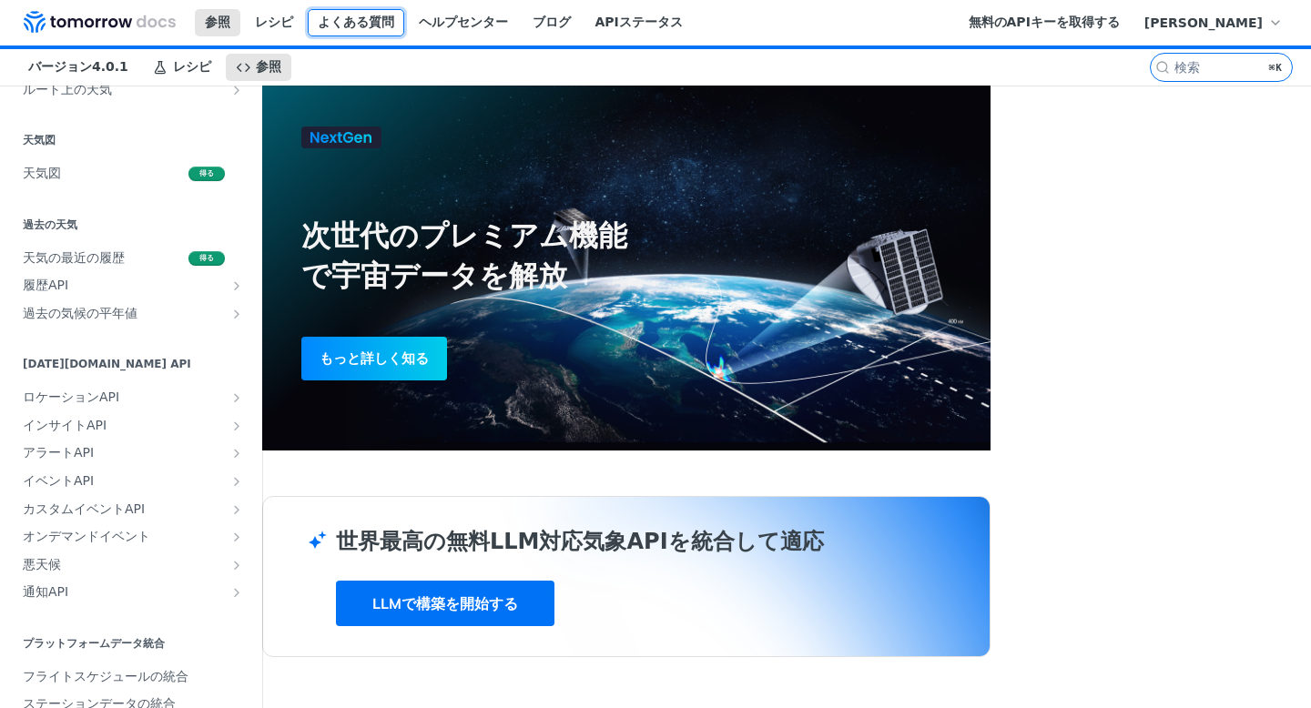
click at [394, 26] on font "よくある質問" at bounding box center [356, 22] width 76 height 15
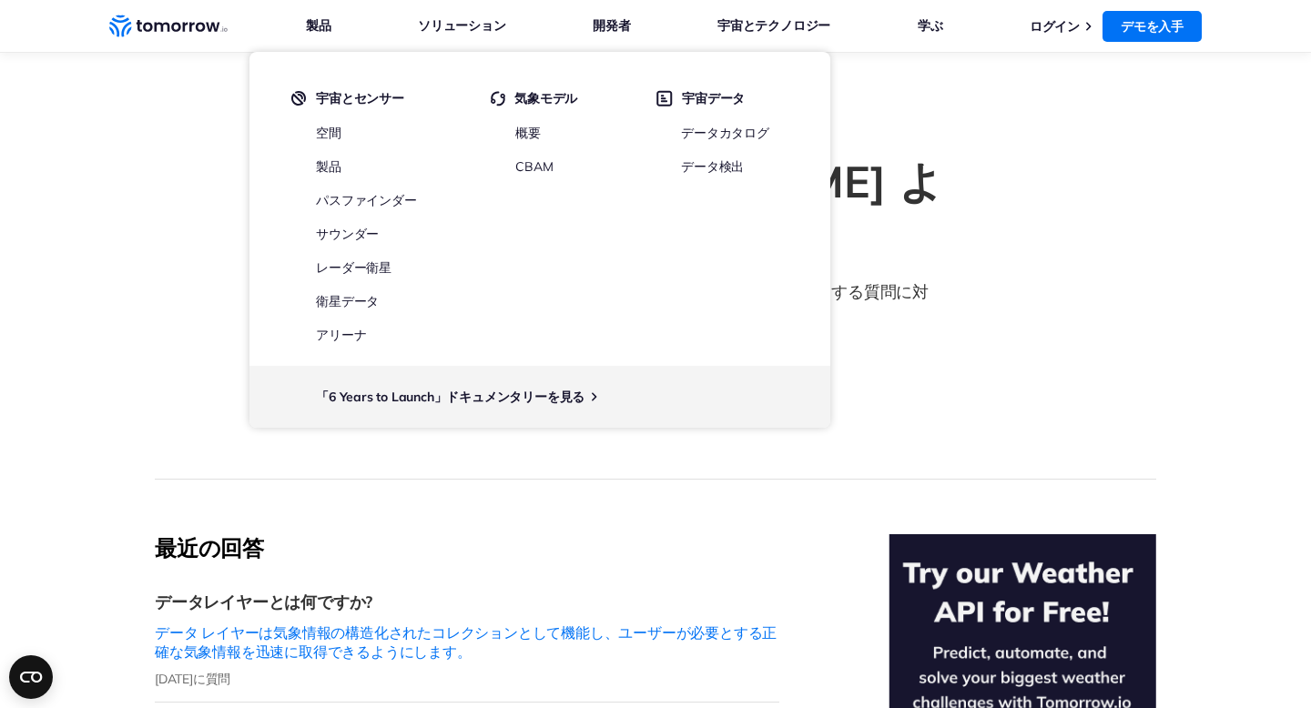
click at [1085, 156] on div "Tomorrow.io よくある質問 予報から天気 API や AI まで、天気と気候のセキュリティに関する質問に対する専門家の回答をご覧ください。 全て 天…" at bounding box center [656, 312] width 1002 height 336
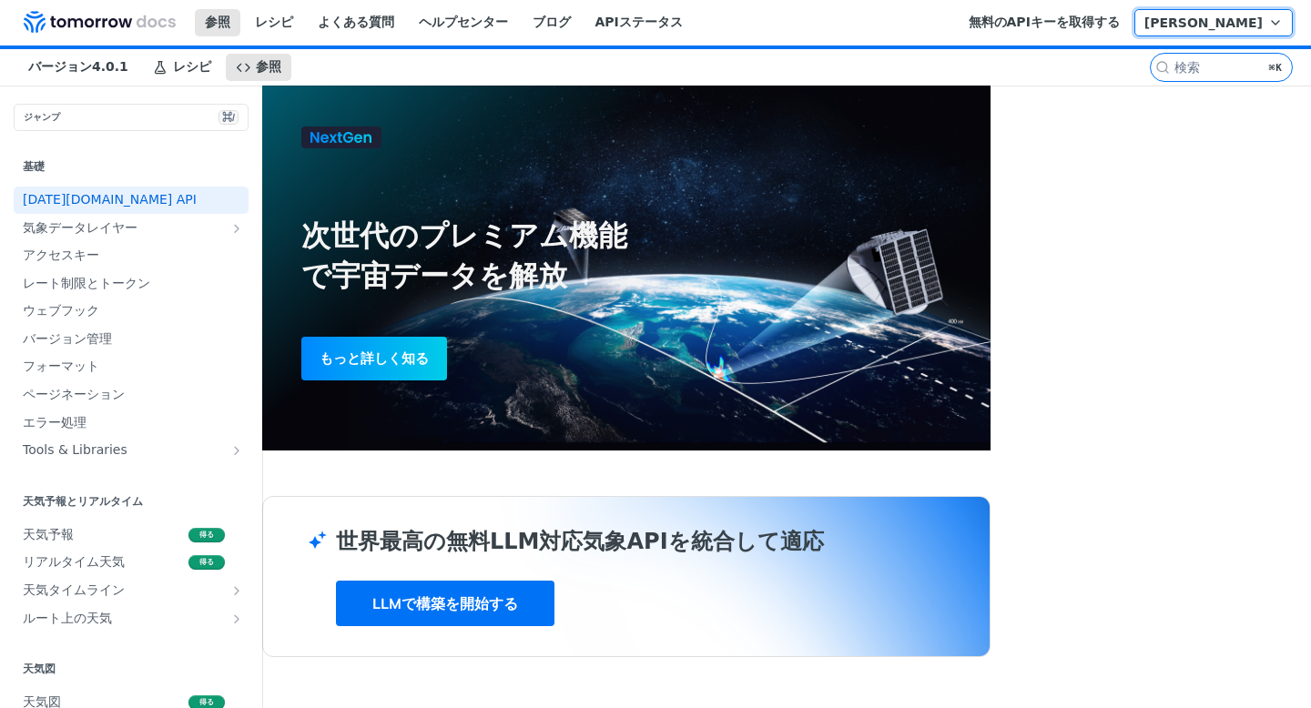
click at [1236, 30] on font "山村勇人" at bounding box center [1204, 22] width 118 height 15
click at [1202, 74] on font "編集の提案" at bounding box center [1213, 65] width 140 height 16
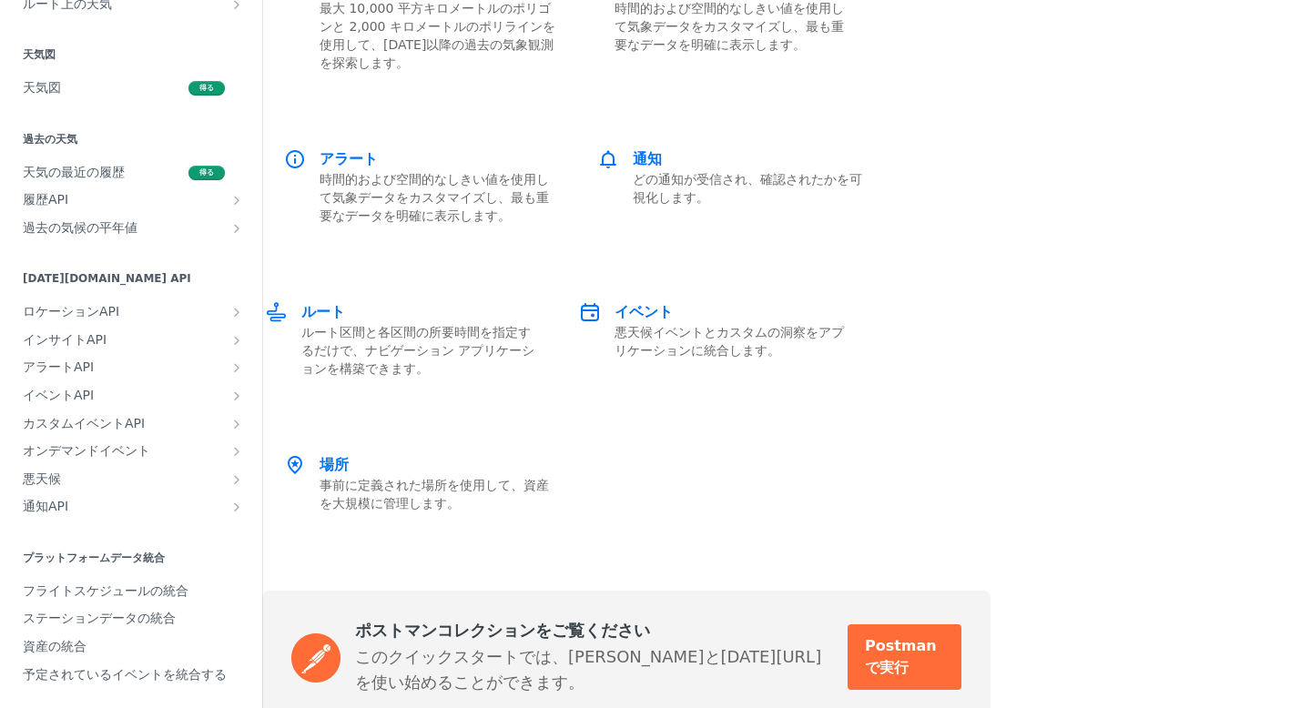
scroll to position [3517, 0]
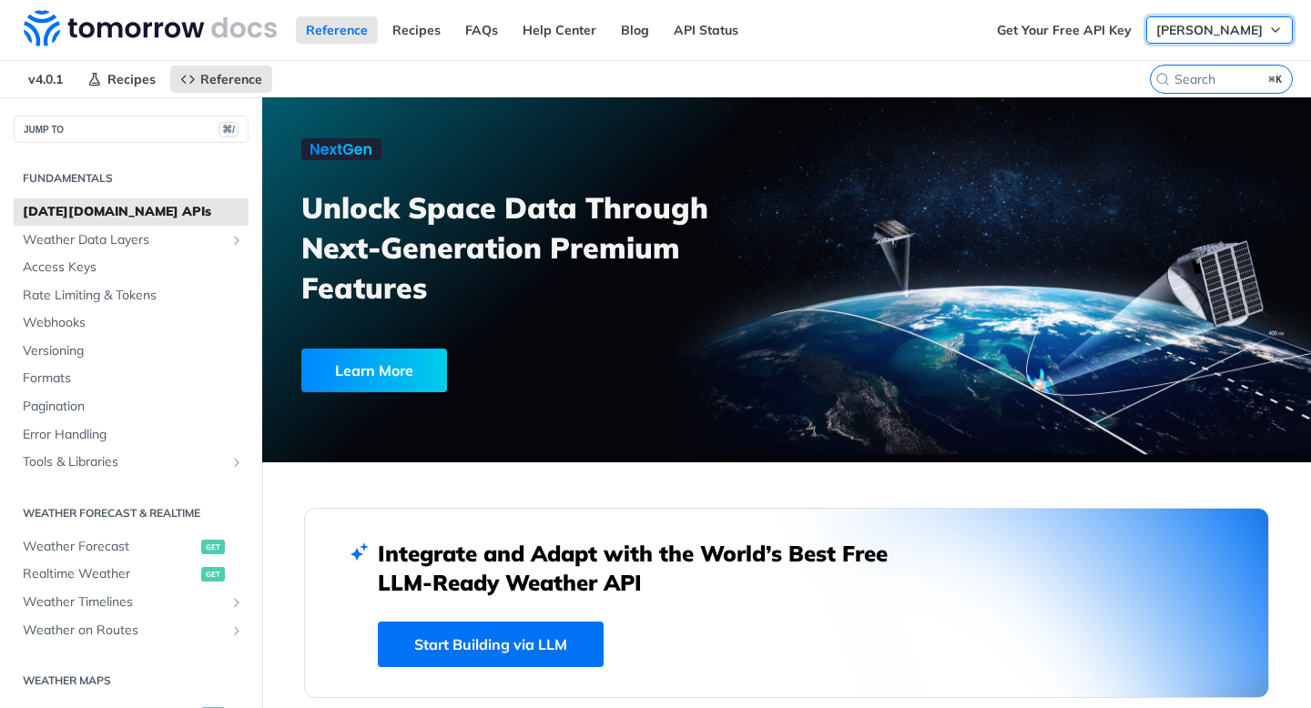
click at [1258, 35] on span "[PERSON_NAME]" at bounding box center [1209, 30] width 107 height 16
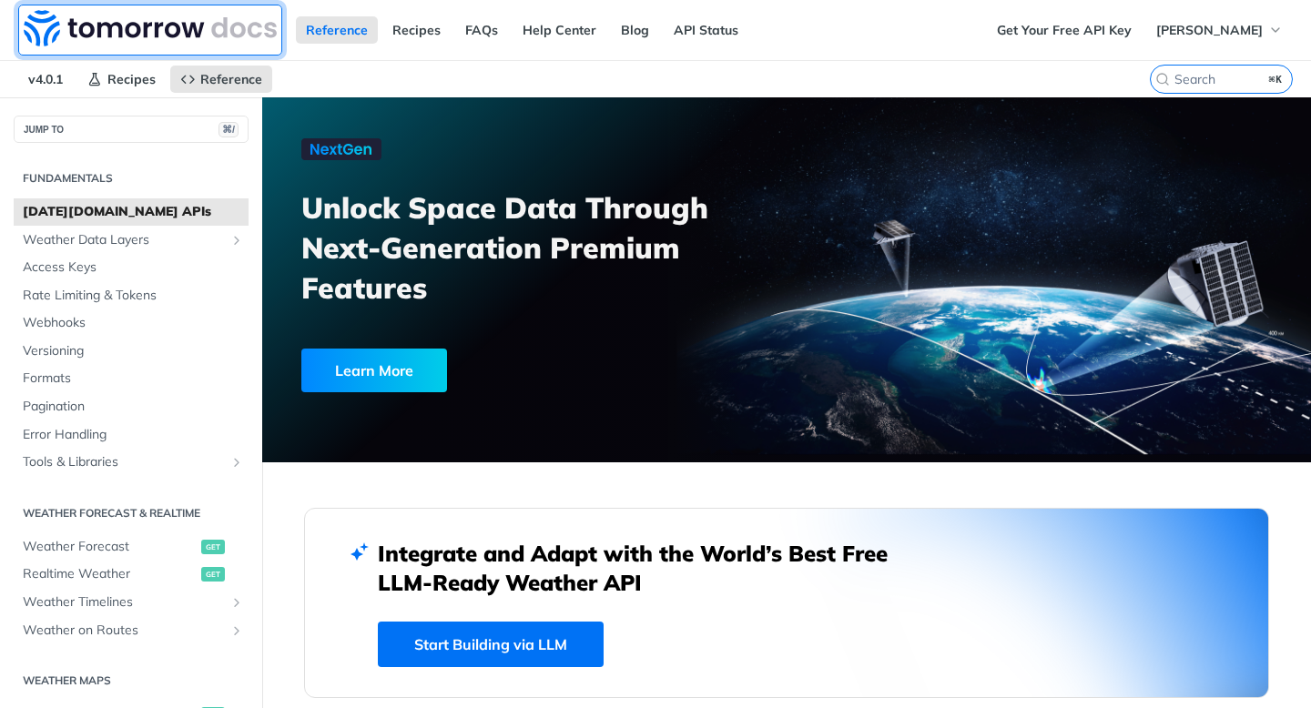
click at [65, 27] on img at bounding box center [150, 28] width 253 height 36
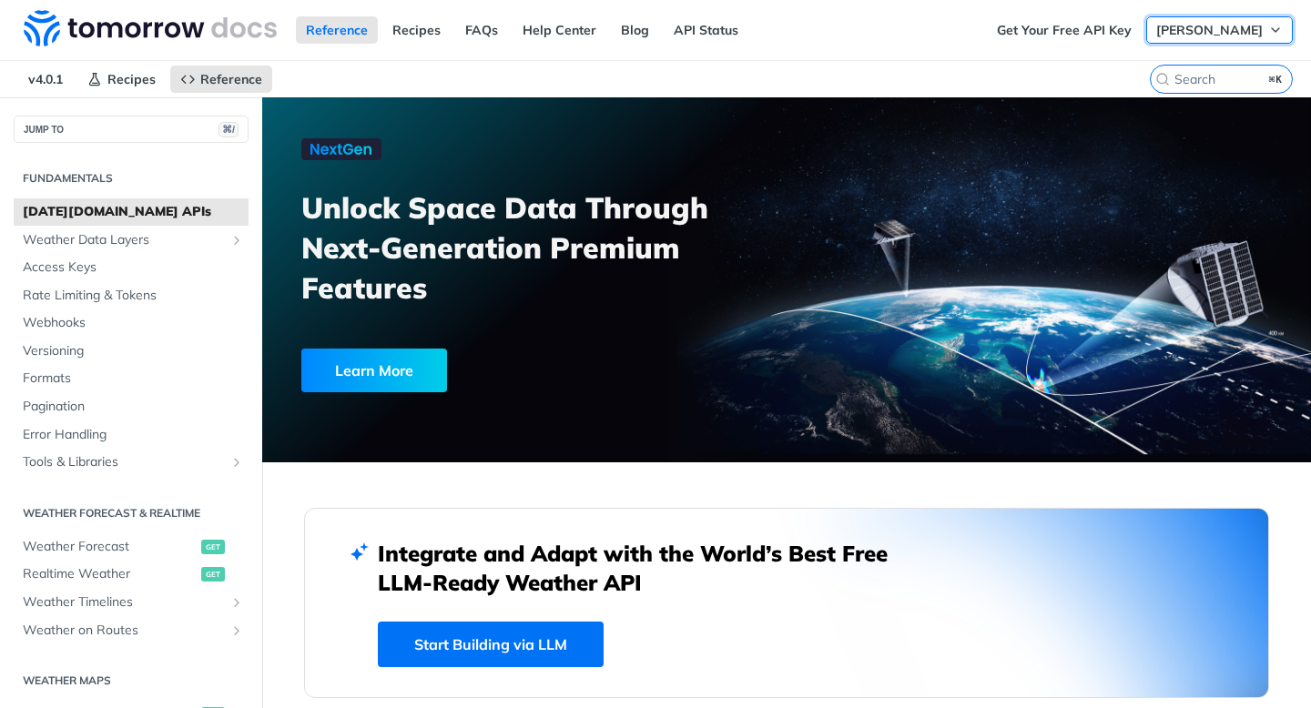
click at [1214, 34] on span "[PERSON_NAME]" at bounding box center [1209, 30] width 107 height 16
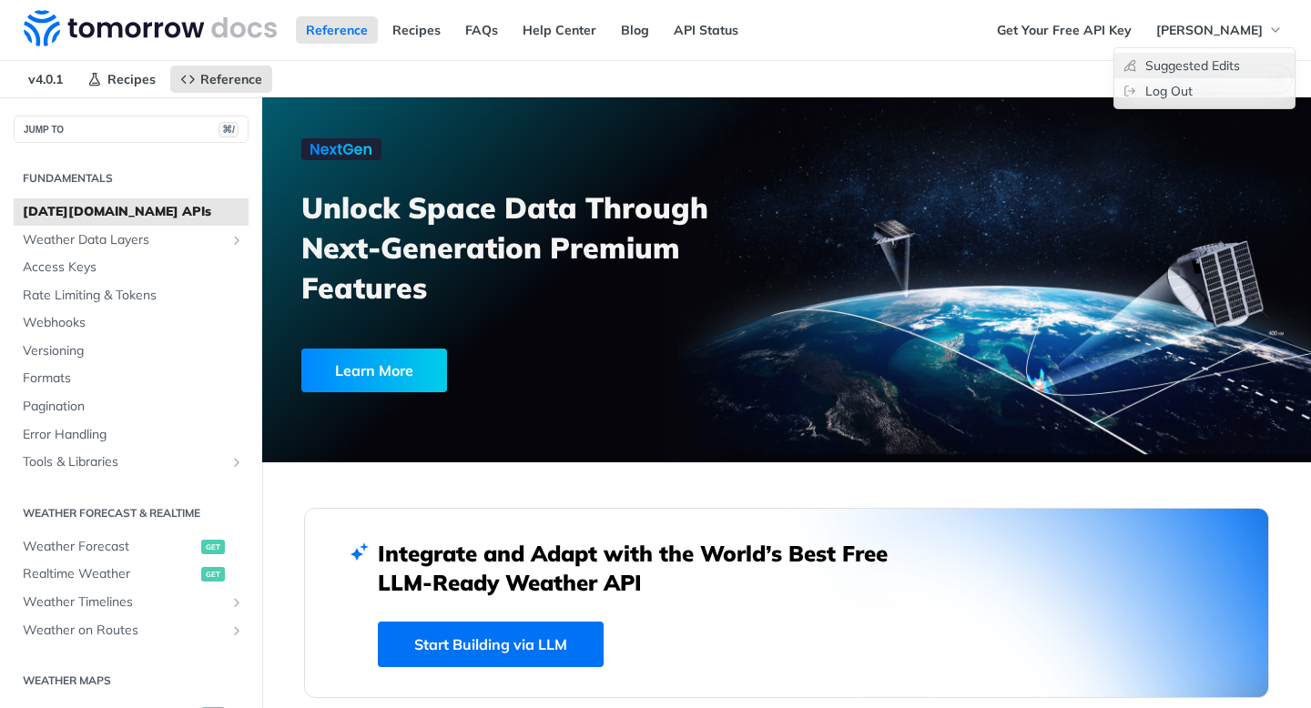
click at [1204, 64] on link "Suggested Edits" at bounding box center [1204, 65] width 180 height 25
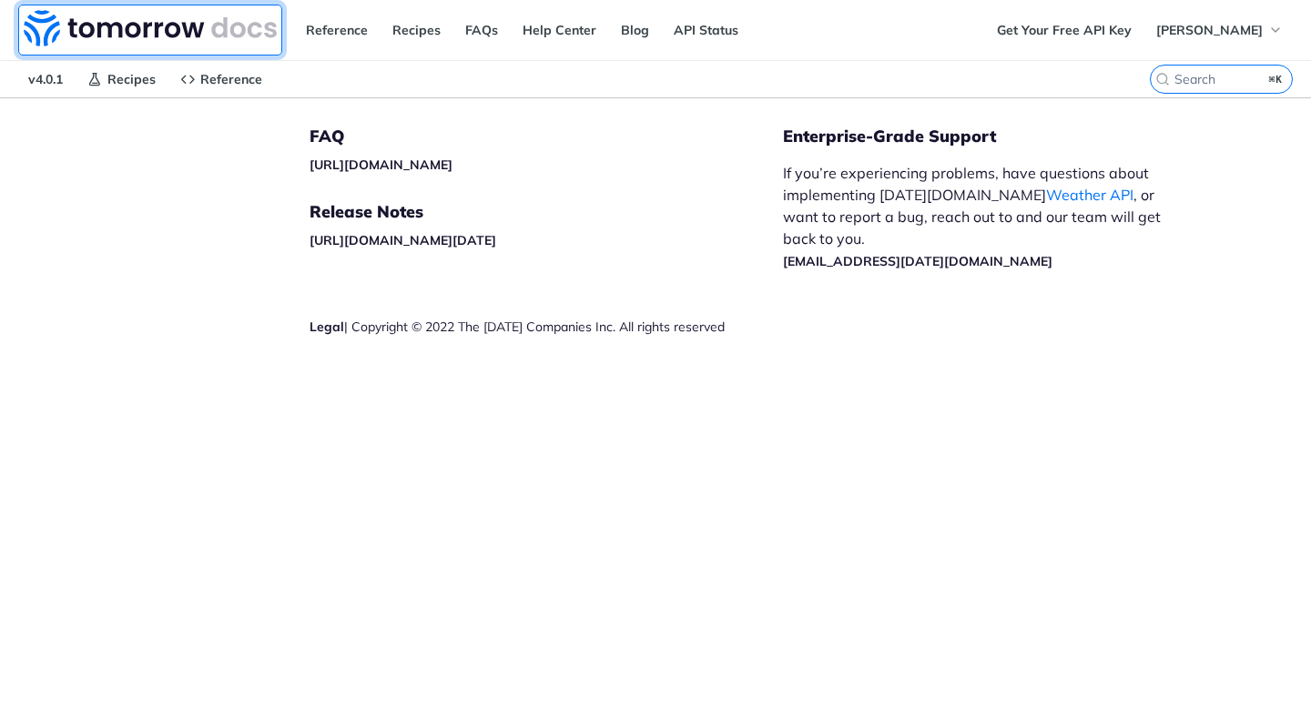
click at [87, 37] on img at bounding box center [150, 28] width 253 height 36
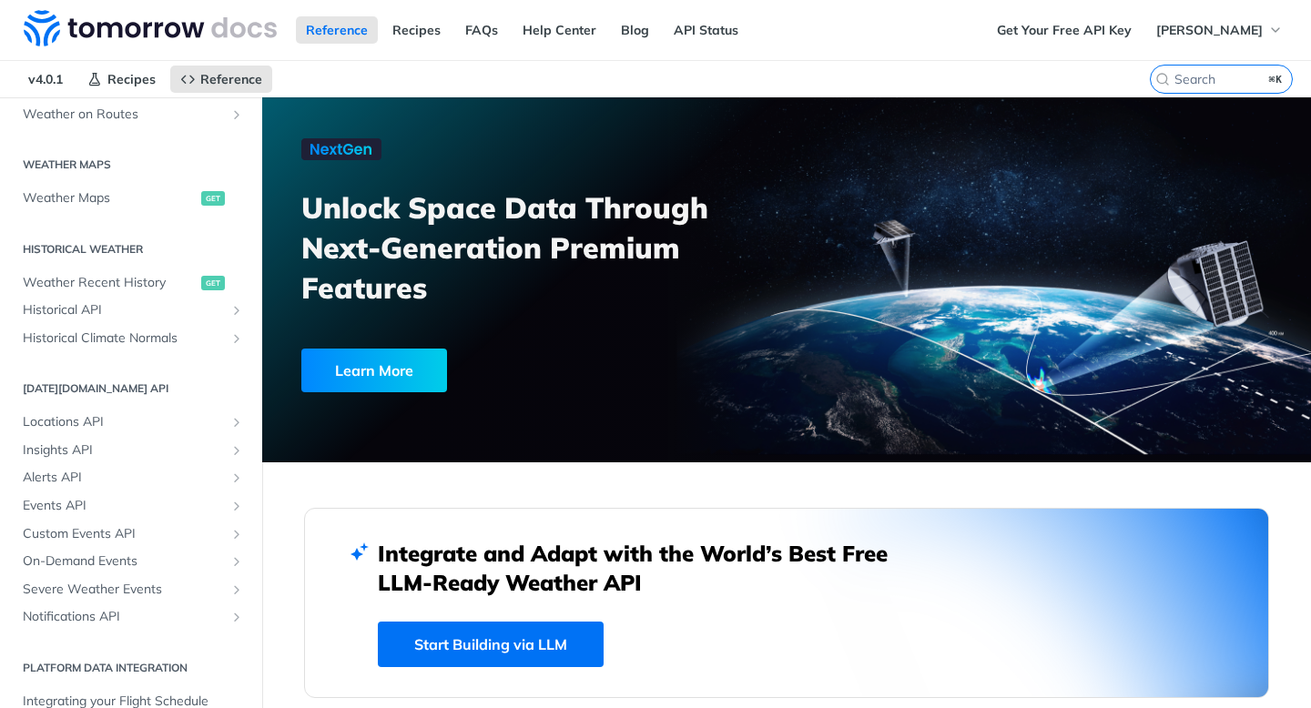
scroll to position [529, 0]
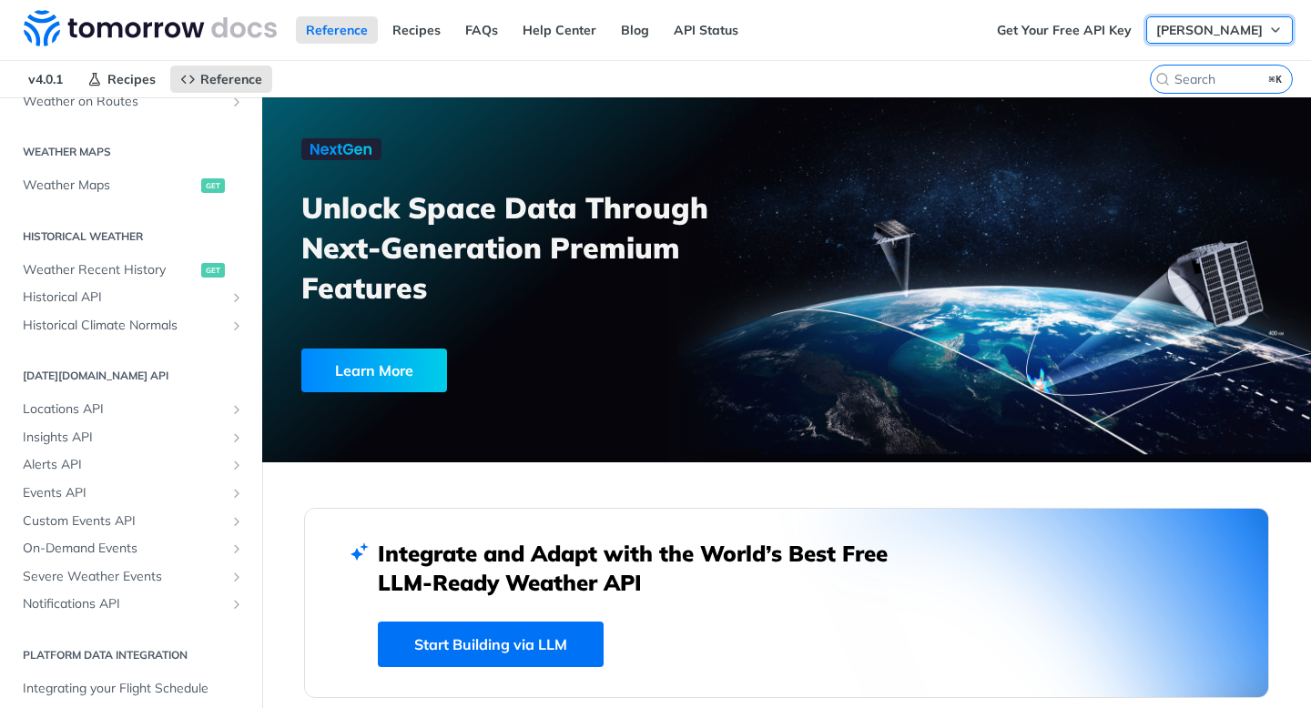
click at [1201, 22] on span "Hayato Yamamura" at bounding box center [1209, 30] width 107 height 16
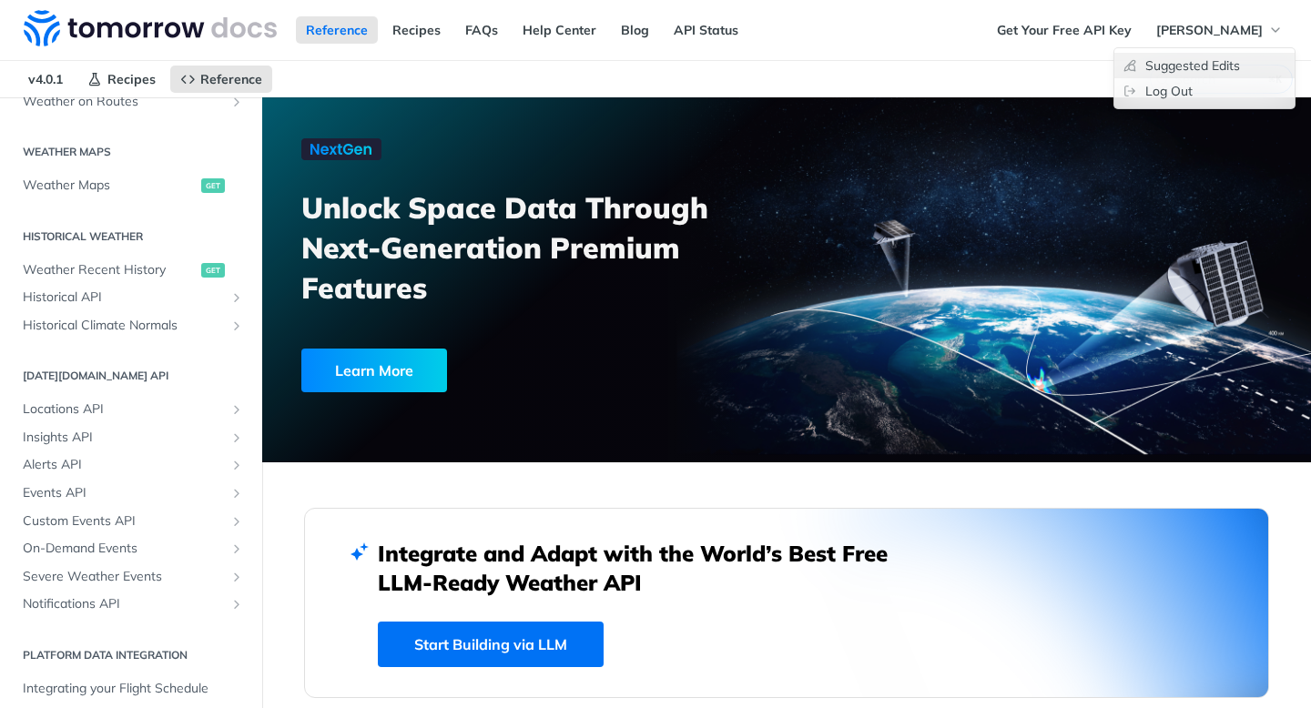
click at [1195, 69] on link "Suggested Edits" at bounding box center [1204, 65] width 180 height 25
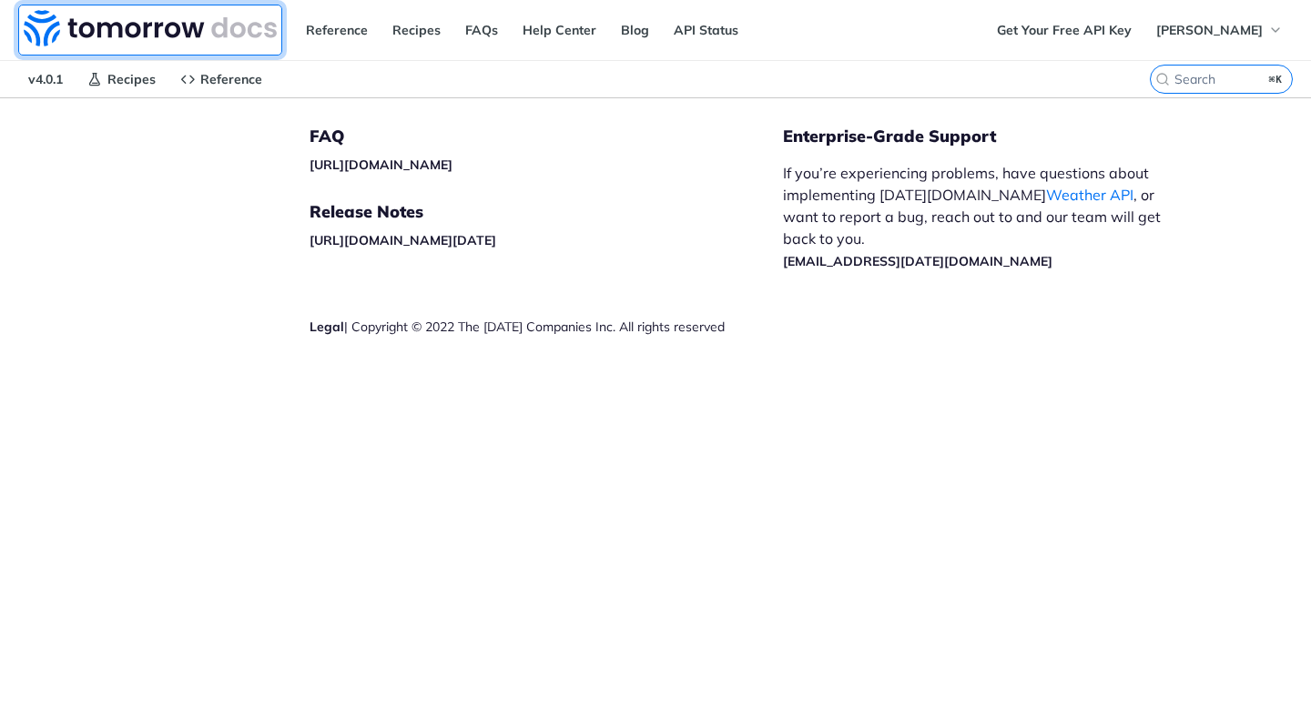
click at [127, 27] on img at bounding box center [150, 28] width 253 height 36
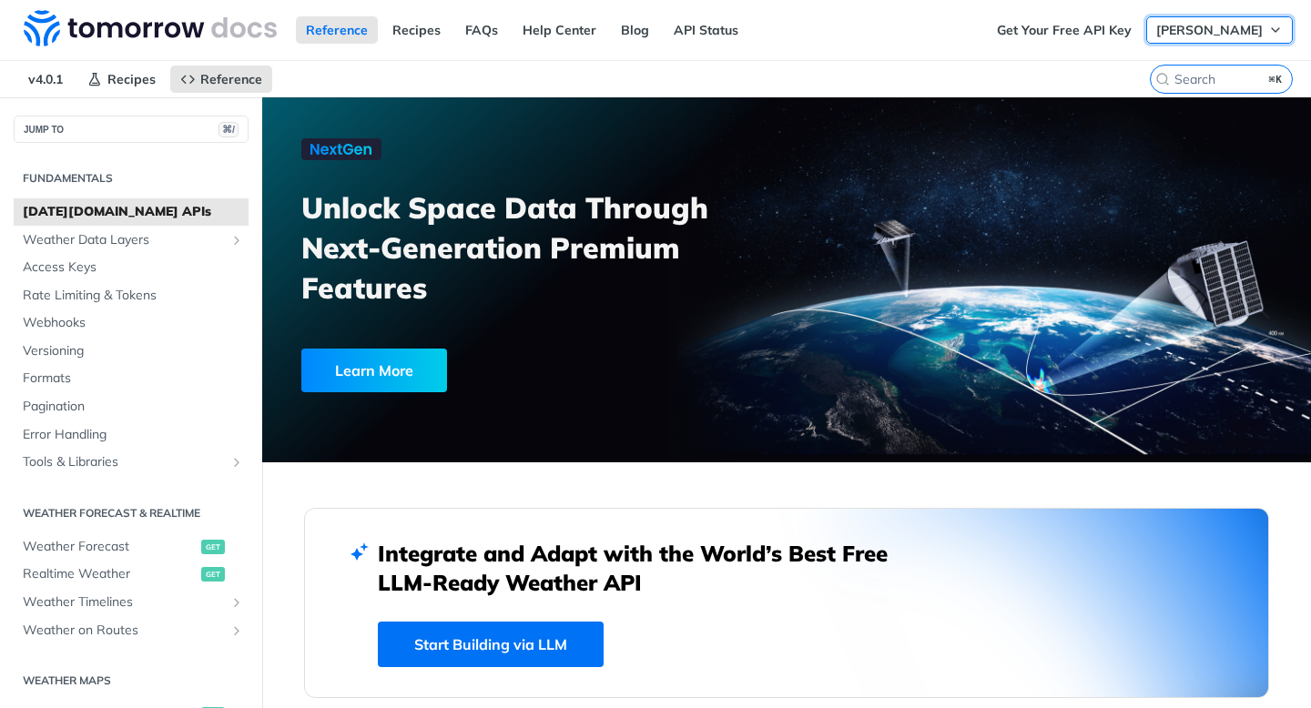
click at [1211, 26] on span "Hayato Yamamura" at bounding box center [1209, 30] width 107 height 16
click at [483, 25] on link "FAQs" at bounding box center [481, 29] width 53 height 27
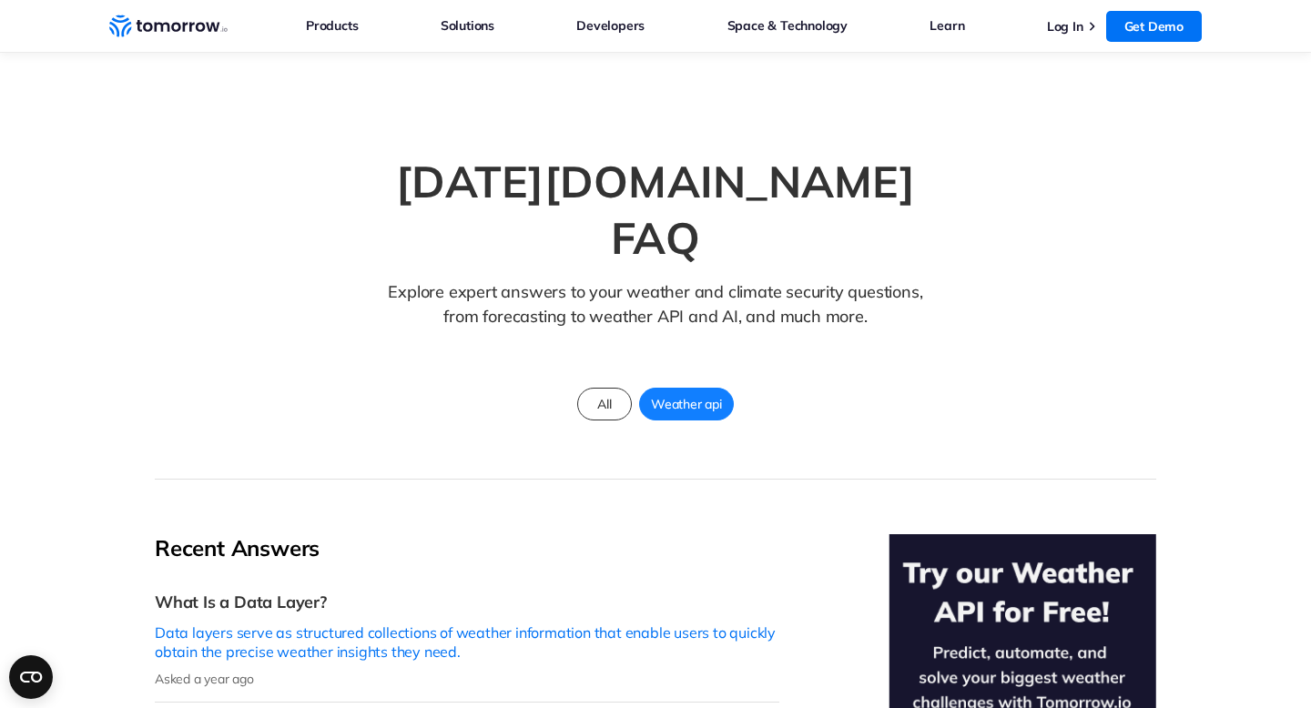
click at [596, 387] on div "[DATE][DOMAIN_NAME] FAQ Explore expert answers to your weather and climate secu…" at bounding box center [656, 312] width 1002 height 336
click at [597, 382] on div "[DATE][DOMAIN_NAME] FAQ Explore expert answers to your weather and climate secu…" at bounding box center [656, 312] width 1002 height 336
click at [603, 392] on span "All" at bounding box center [604, 404] width 36 height 24
click at [600, 392] on span "All" at bounding box center [607, 404] width 36 height 24
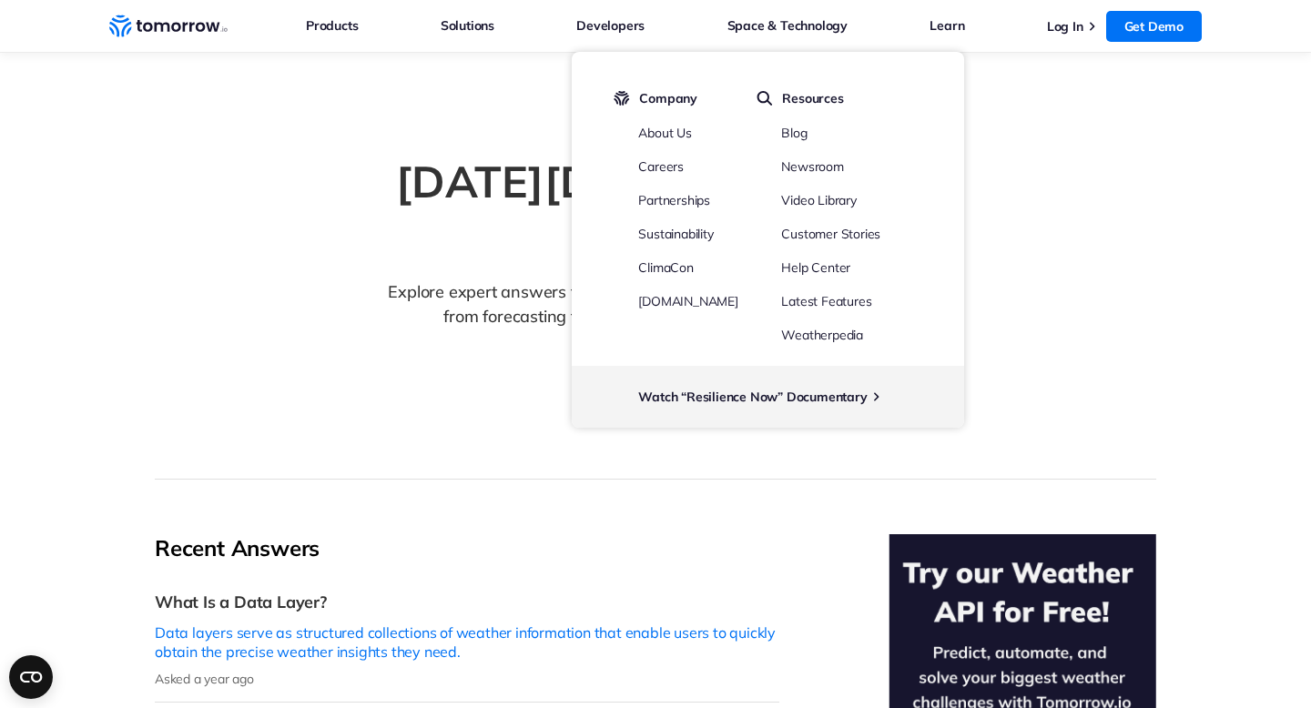
click at [783, 103] on span "Resources" at bounding box center [812, 98] width 61 height 16
click at [763, 100] on img at bounding box center [765, 98] width 16 height 16
click at [436, 179] on div "[DATE][DOMAIN_NAME] FAQ Explore expert answers to your weather and climate secu…" at bounding box center [655, 250] width 619 height 213
click at [1138, 293] on div "[DATE][DOMAIN_NAME] FAQ Explore expert answers to your weather and climate secu…" at bounding box center [656, 312] width 1002 height 336
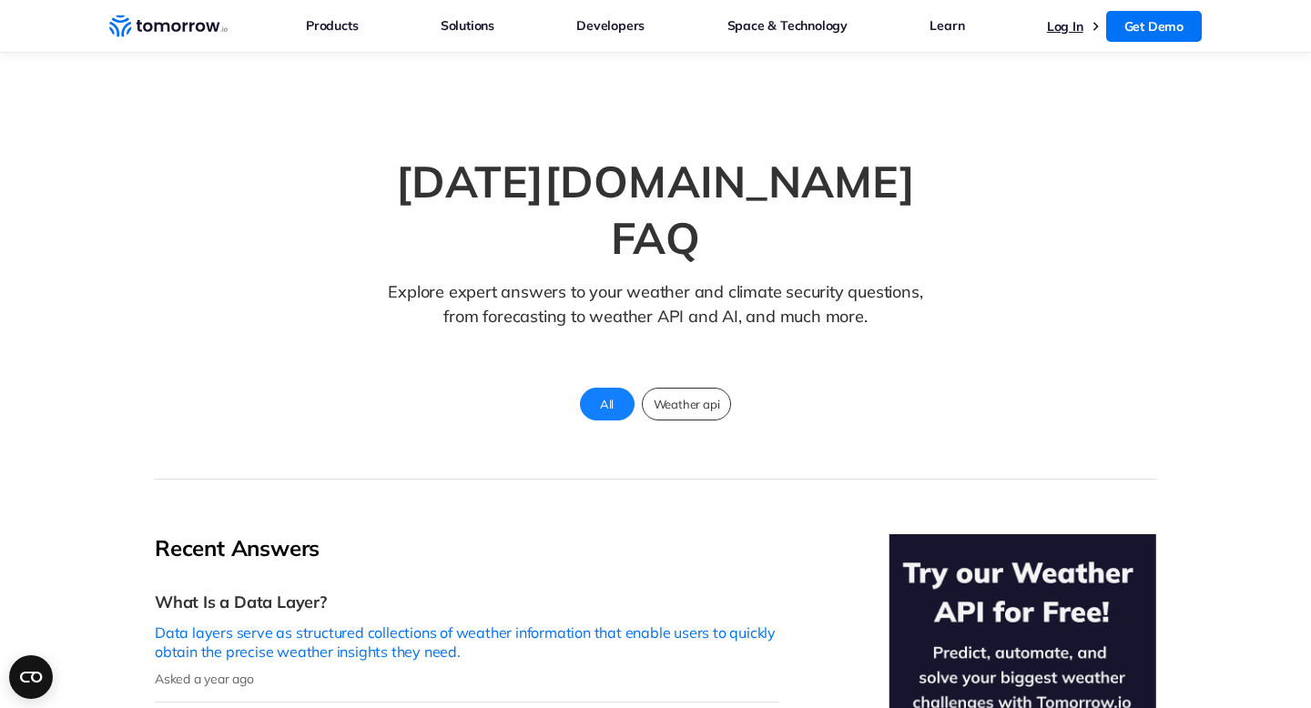
click at [1063, 22] on link "Log In" at bounding box center [1065, 26] width 36 height 16
